Goal: Task Accomplishment & Management: Use online tool/utility

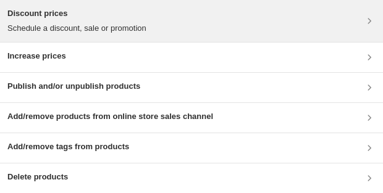
click at [65, 35] on div "Discount prices Schedule a discount, sale or promotion" at bounding box center [191, 21] width 383 height 42
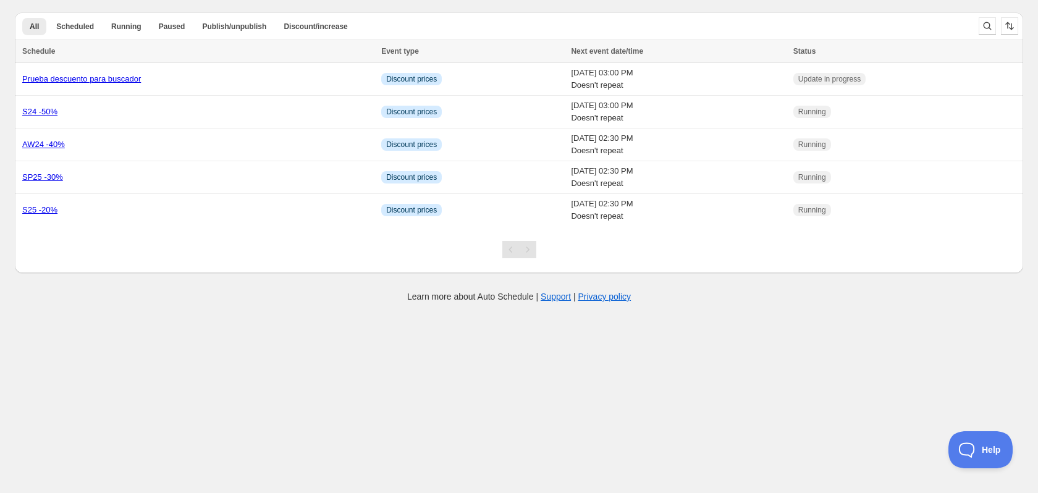
drag, startPoint x: 725, startPoint y: 377, endPoint x: 661, endPoint y: 376, distance: 64.2
click at [661, 376] on body "Create schedule Help & support Cancel Discount prices Schedule a discount, sale…" at bounding box center [519, 246] width 1038 height 493
